Goal: Complete application form: Complete application form

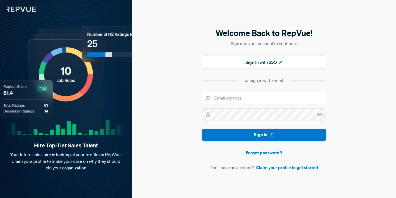
click at [274, 81] on div "or sign in with email" at bounding box center [264, 80] width 38 height 7
click at [258, 80] on div "or sign in with email" at bounding box center [264, 80] width 38 height 7
click at [253, 98] on input "email" at bounding box center [264, 98] width 124 height 12
type input "[EMAIL_ADDRESS][DOMAIN_NAME]"
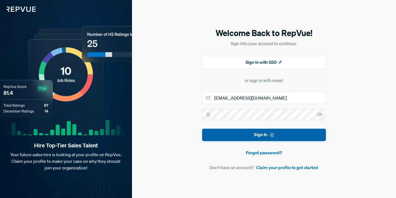
click at [251, 134] on button "Sign In" at bounding box center [264, 135] width 124 height 12
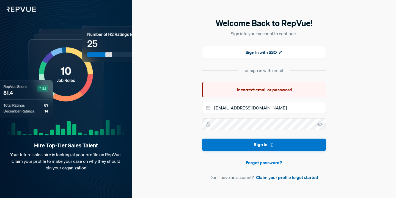
click at [282, 177] on link "Claim your profile to get started" at bounding box center [287, 177] width 62 height 7
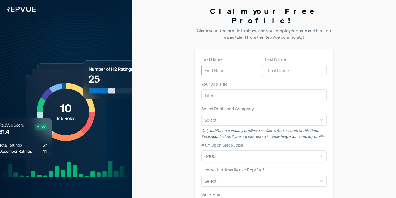
click at [250, 65] on input "text" at bounding box center [232, 71] width 62 height 12
type input "kalkidan"
type input "dadi"
type input "[EMAIL_ADDRESS][DOMAIN_NAME]"
click at [247, 89] on input "text" at bounding box center [263, 95] width 125 height 12
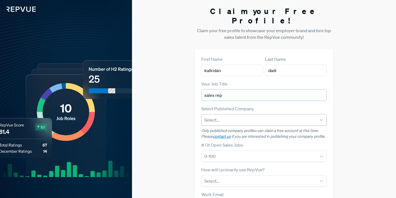
type input "sales rep"
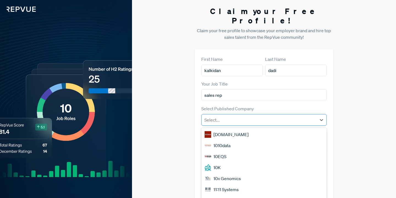
click at [243, 116] on div at bounding box center [258, 120] width 109 height 8
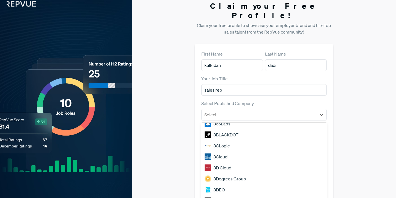
scroll to position [470, 0]
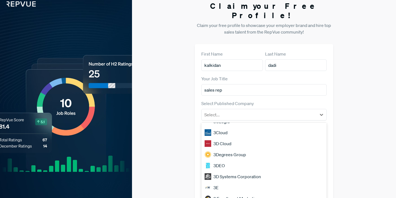
click at [251, 149] on div "3Degrees Group" at bounding box center [263, 154] width 125 height 11
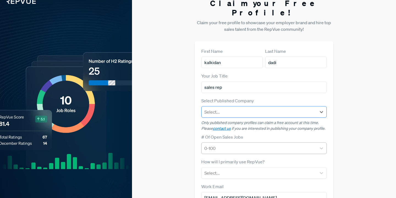
scroll to position [8, 0]
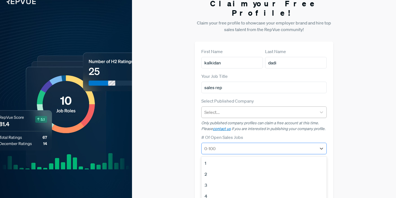
click at [281, 145] on div at bounding box center [258, 149] width 109 height 8
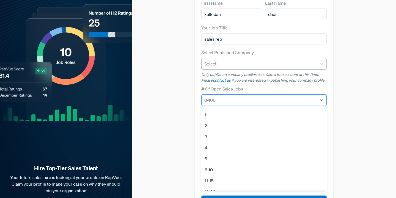
scroll to position [57, 0]
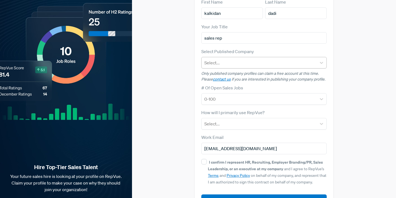
click at [287, 75] on form "First Name [PERSON_NAME] Last Name dadi Your Job Title sales rep Select Publish…" at bounding box center [263, 103] width 125 height 208
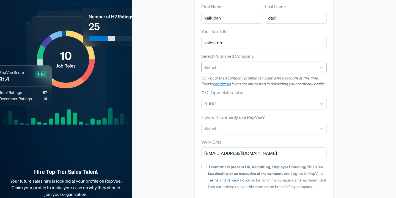
scroll to position [69, 0]
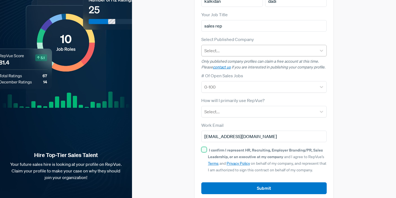
click at [205, 147] on input "I confirm I represent HR, Recruiting, Employer Branding/PR, Sales Leadership, o…" at bounding box center [204, 150] width 6 height 6
checkbox input "true"
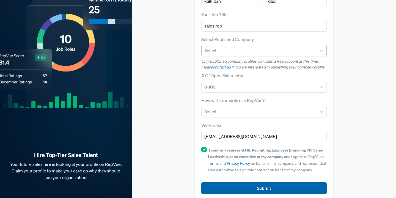
click at [219, 182] on button "Submit" at bounding box center [263, 188] width 125 height 12
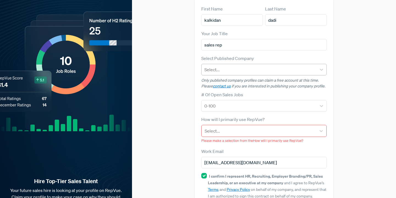
scroll to position [48, 0]
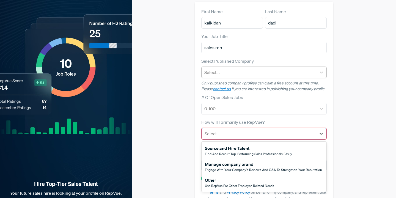
click at [249, 129] on div "Select..." at bounding box center [259, 134] width 114 height 10
click at [264, 177] on div "Other" at bounding box center [239, 180] width 69 height 7
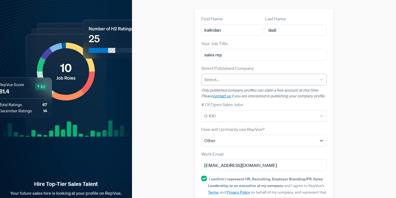
scroll to position [69, 0]
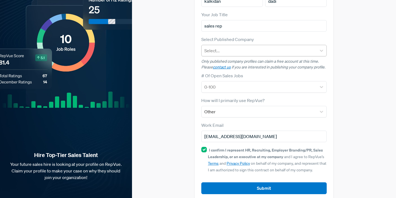
click at [264, 174] on article "Submit" at bounding box center [263, 184] width 125 height 21
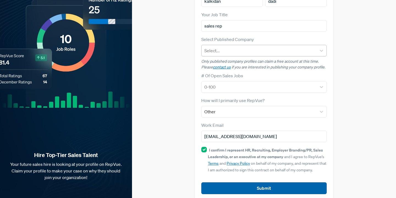
click at [267, 182] on button "Submit" at bounding box center [263, 188] width 125 height 12
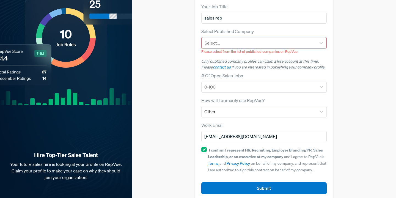
click at [241, 38] on div "Select..." at bounding box center [259, 43] width 114 height 10
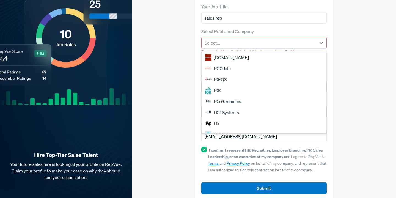
click at [238, 63] on div "1010data" at bounding box center [264, 68] width 125 height 11
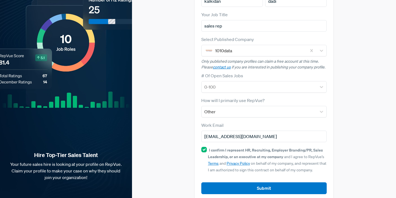
click at [234, 72] on div "# Of Open Sales Jobs 0-100" at bounding box center [263, 82] width 125 height 20
click at [234, 83] on div at bounding box center [258, 87] width 109 height 8
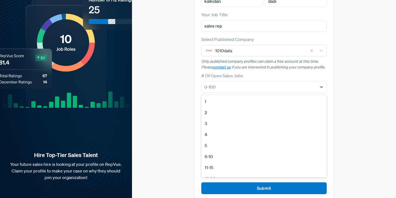
click at [238, 140] on div "5" at bounding box center [263, 145] width 125 height 11
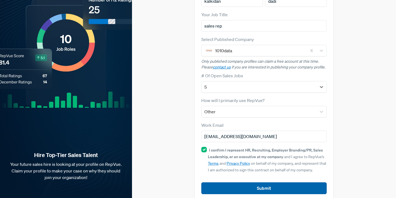
click at [246, 182] on button "Submit" at bounding box center [263, 188] width 125 height 12
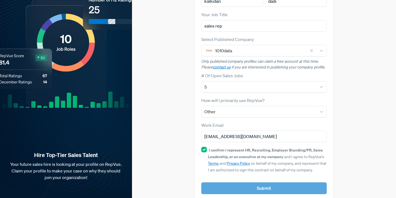
scroll to position [76, 0]
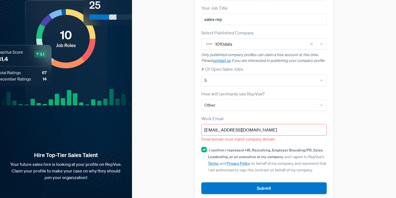
click at [251, 124] on input "[EMAIL_ADDRESS][DOMAIN_NAME]" at bounding box center [263, 130] width 125 height 12
